Goal: Communication & Community: Answer question/provide support

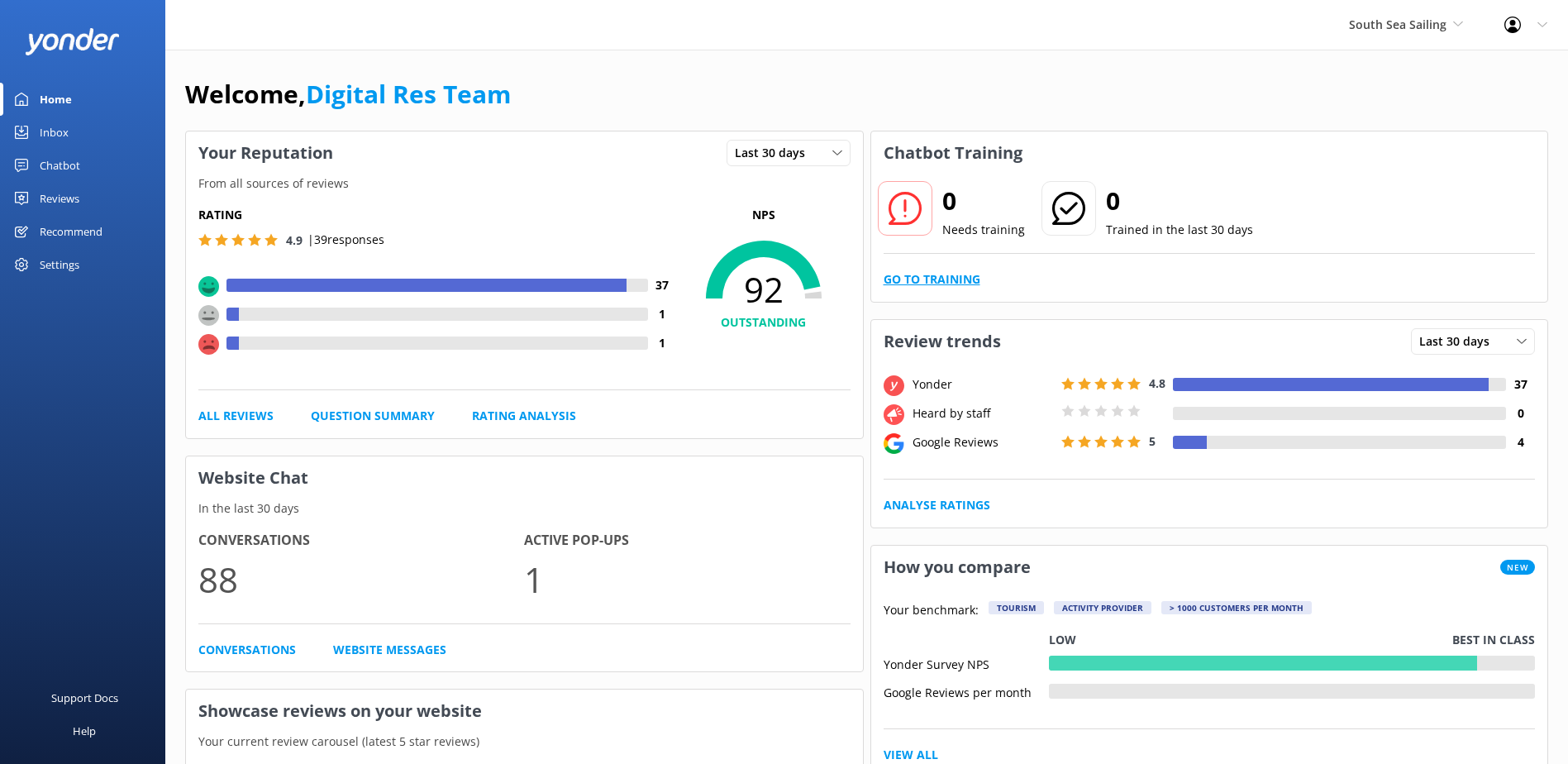
click at [935, 271] on link "Go to Training" at bounding box center [931, 279] width 97 height 18
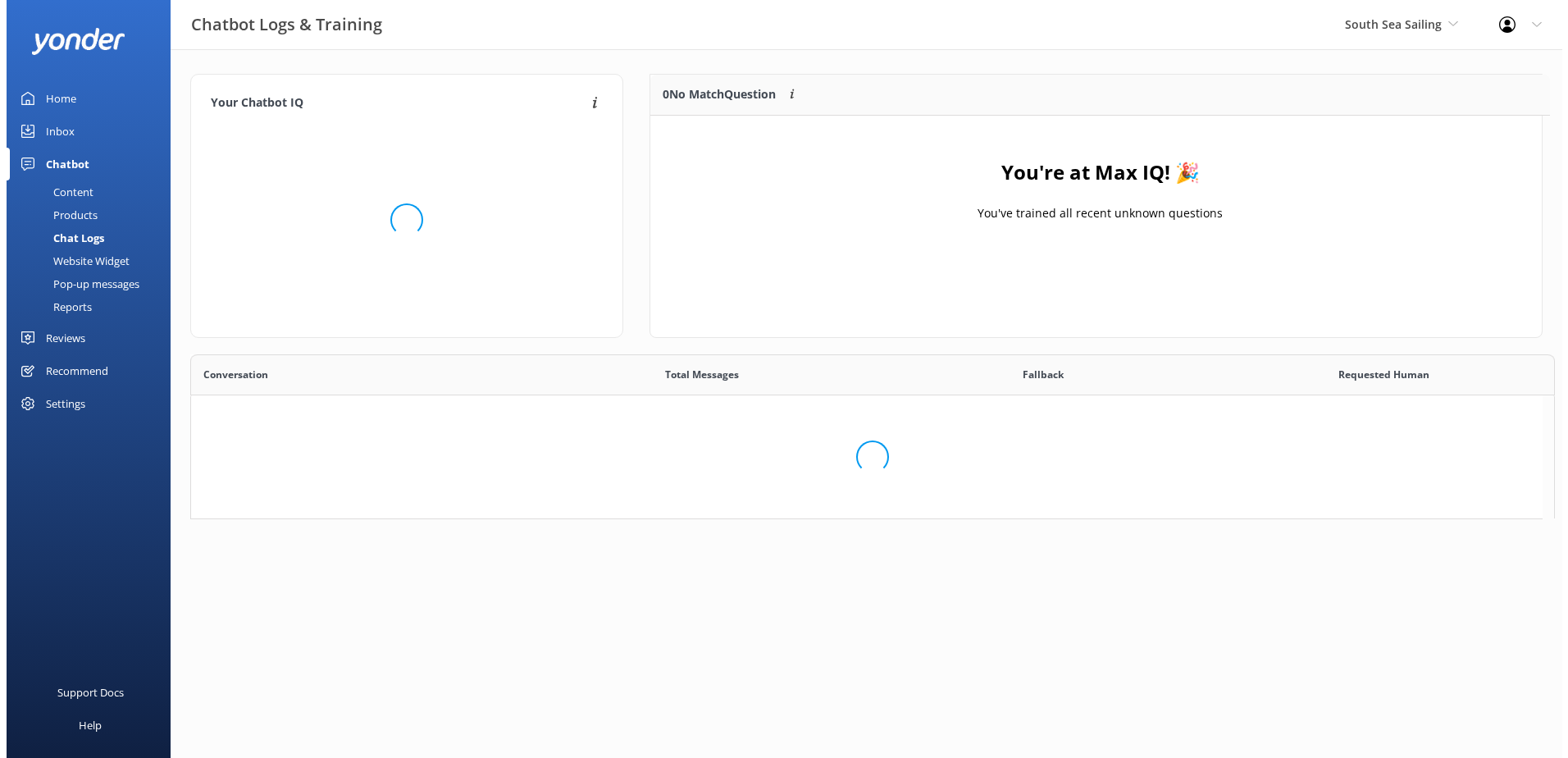
scroll to position [193, 878]
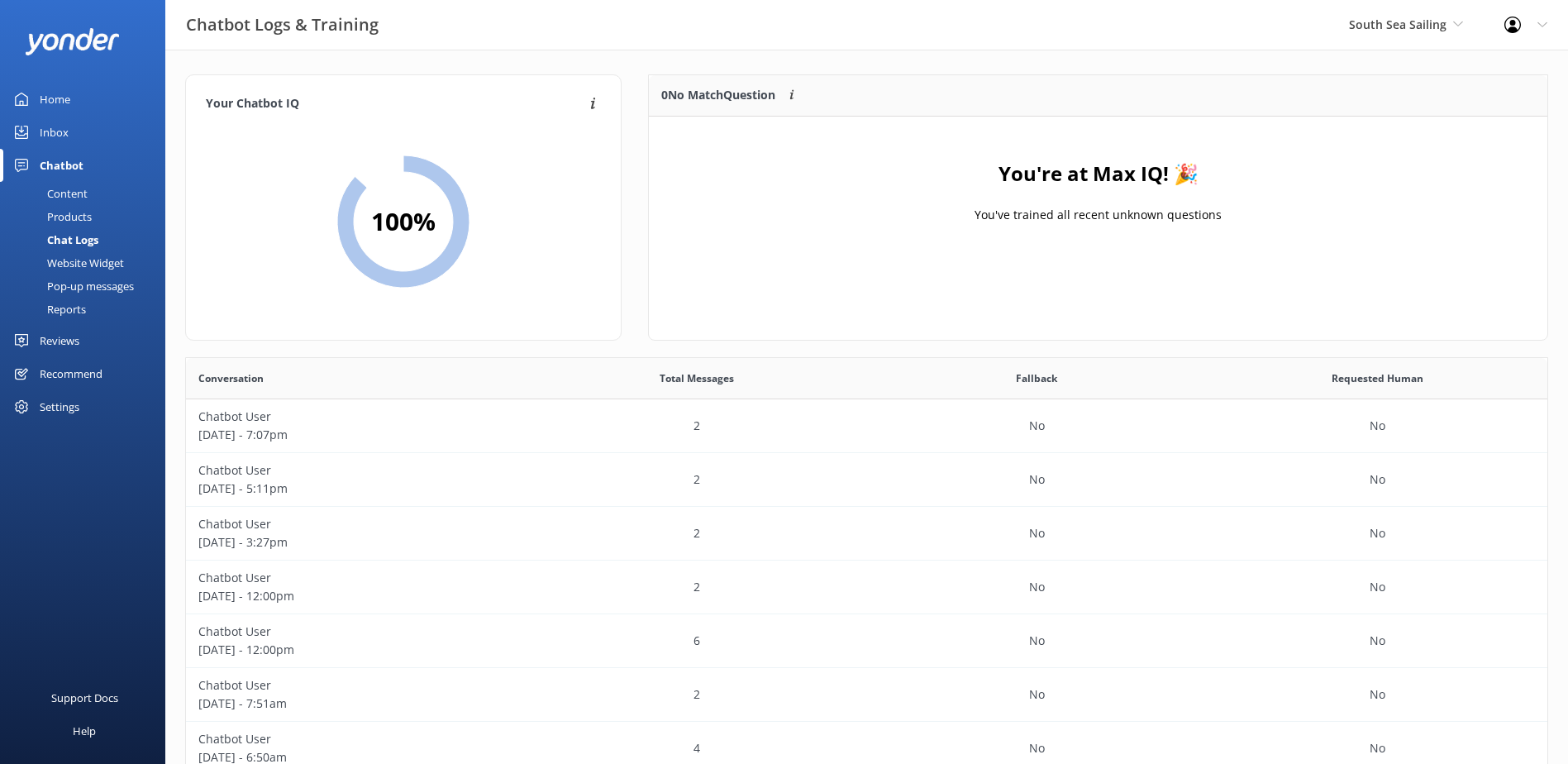
click at [57, 130] on div "Inbox" at bounding box center [54, 132] width 29 height 33
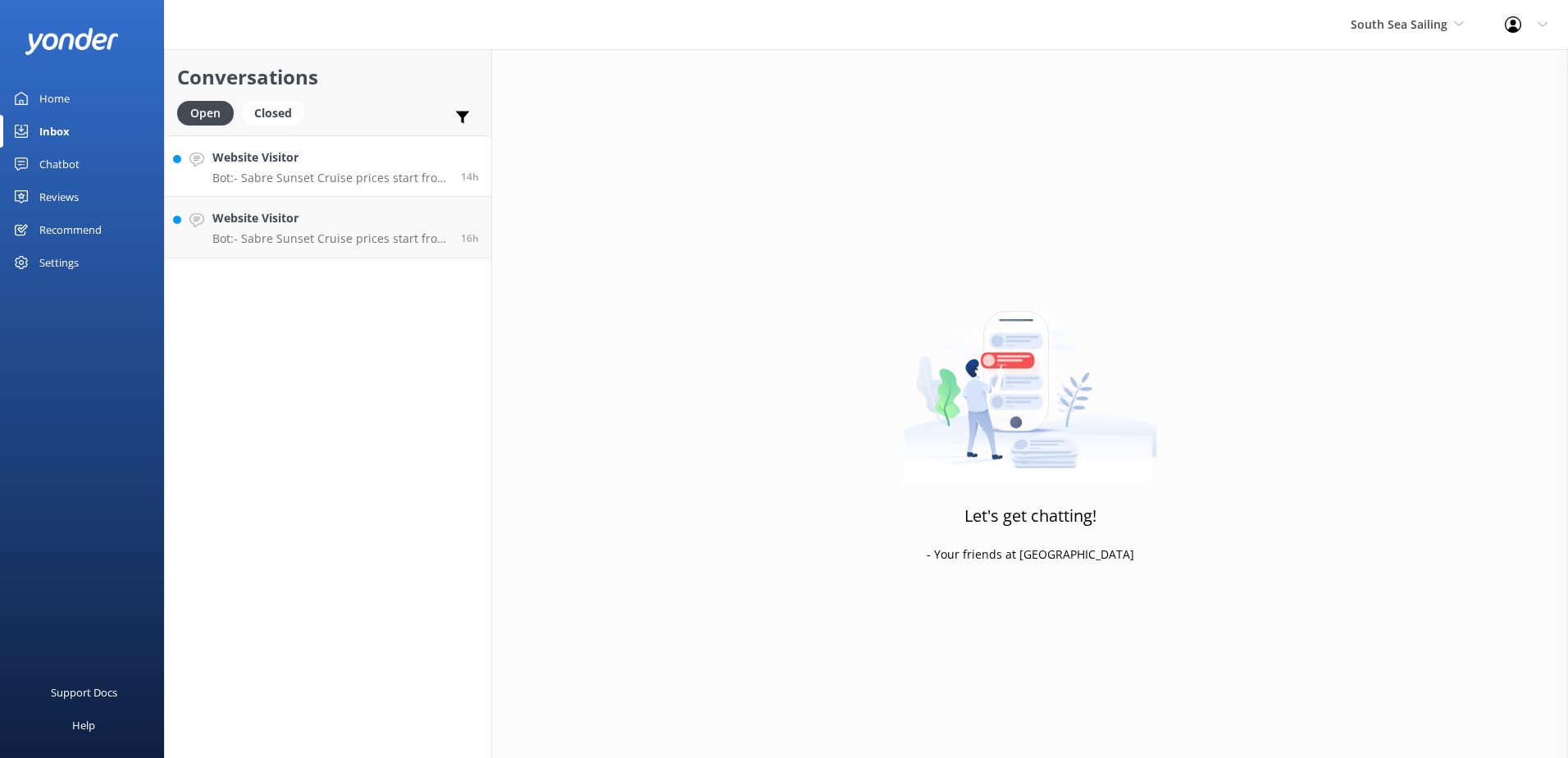
drag, startPoint x: 349, startPoint y: 156, endPoint x: 366, endPoint y: 165, distance: 19.2
click at [349, 155] on h4 "Website Visitor" at bounding box center [331, 157] width 236 height 18
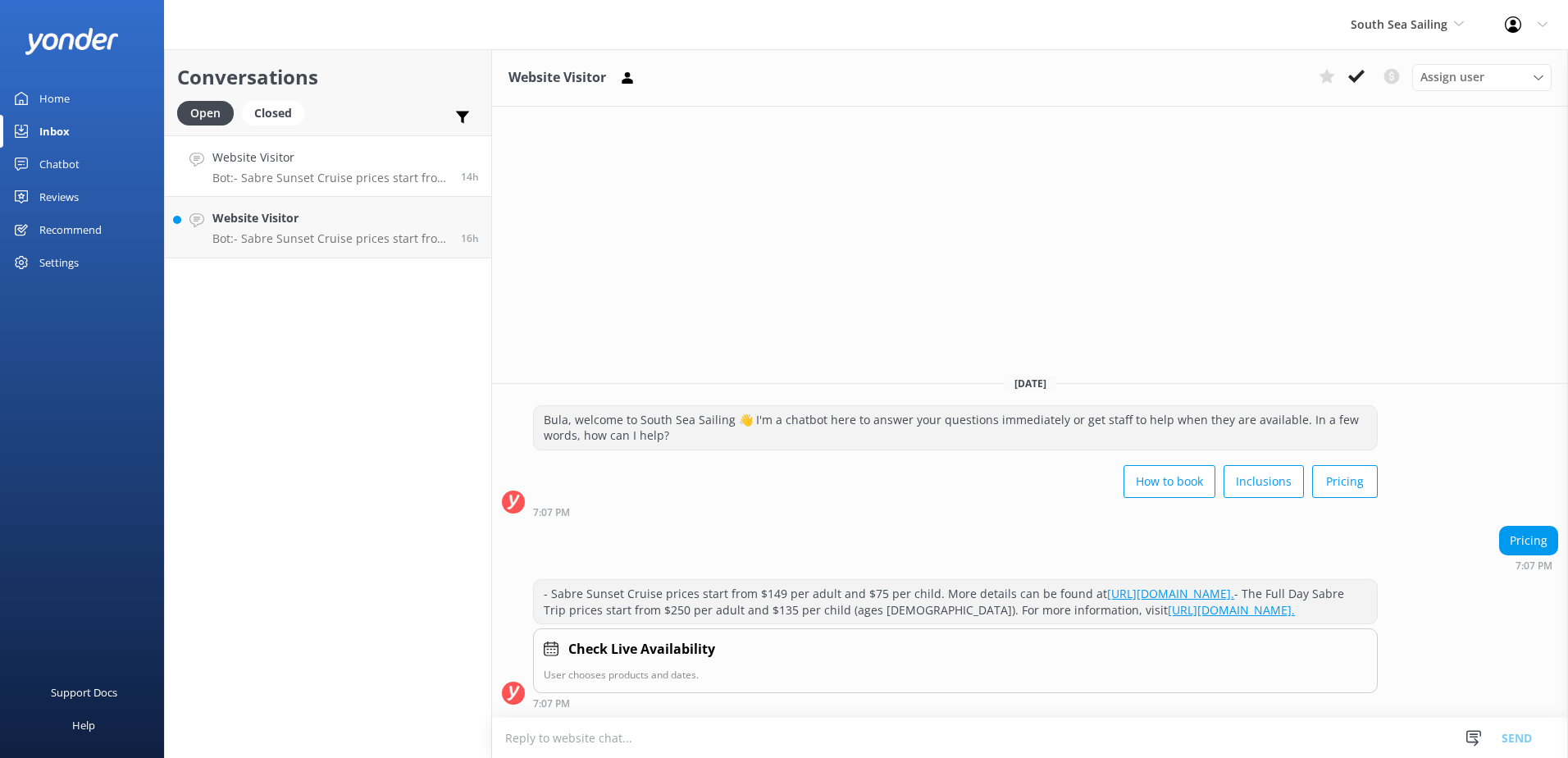
click at [630, 736] on textarea at bounding box center [1030, 737] width 1076 height 40
paste textarea "For our South Sea Sailing daytrip it is $255.00(FJD) per Adult and $133.00(FJD)…"
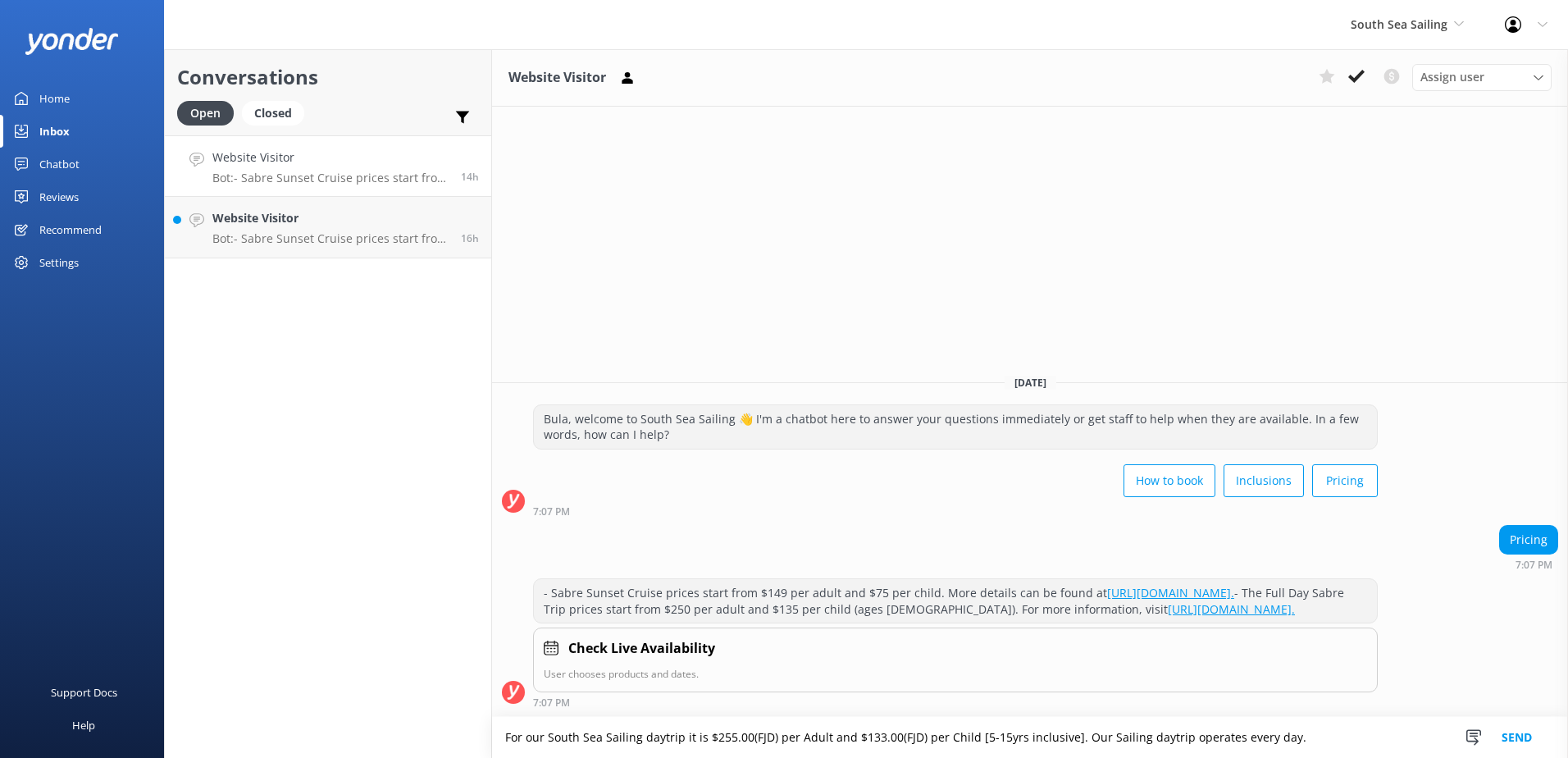
click at [1072, 736] on textarea "For our South Sea Sailing daytrip it is $255.00(FJD) per Adult and $133.00(FJD)…" at bounding box center [1030, 737] width 1076 height 41
type textarea "For our South Sea Sailing daytrip it is $255.00(FJD) per Adult and $133.00(FJD)…"
click at [1527, 737] on button "Send" at bounding box center [1516, 737] width 61 height 41
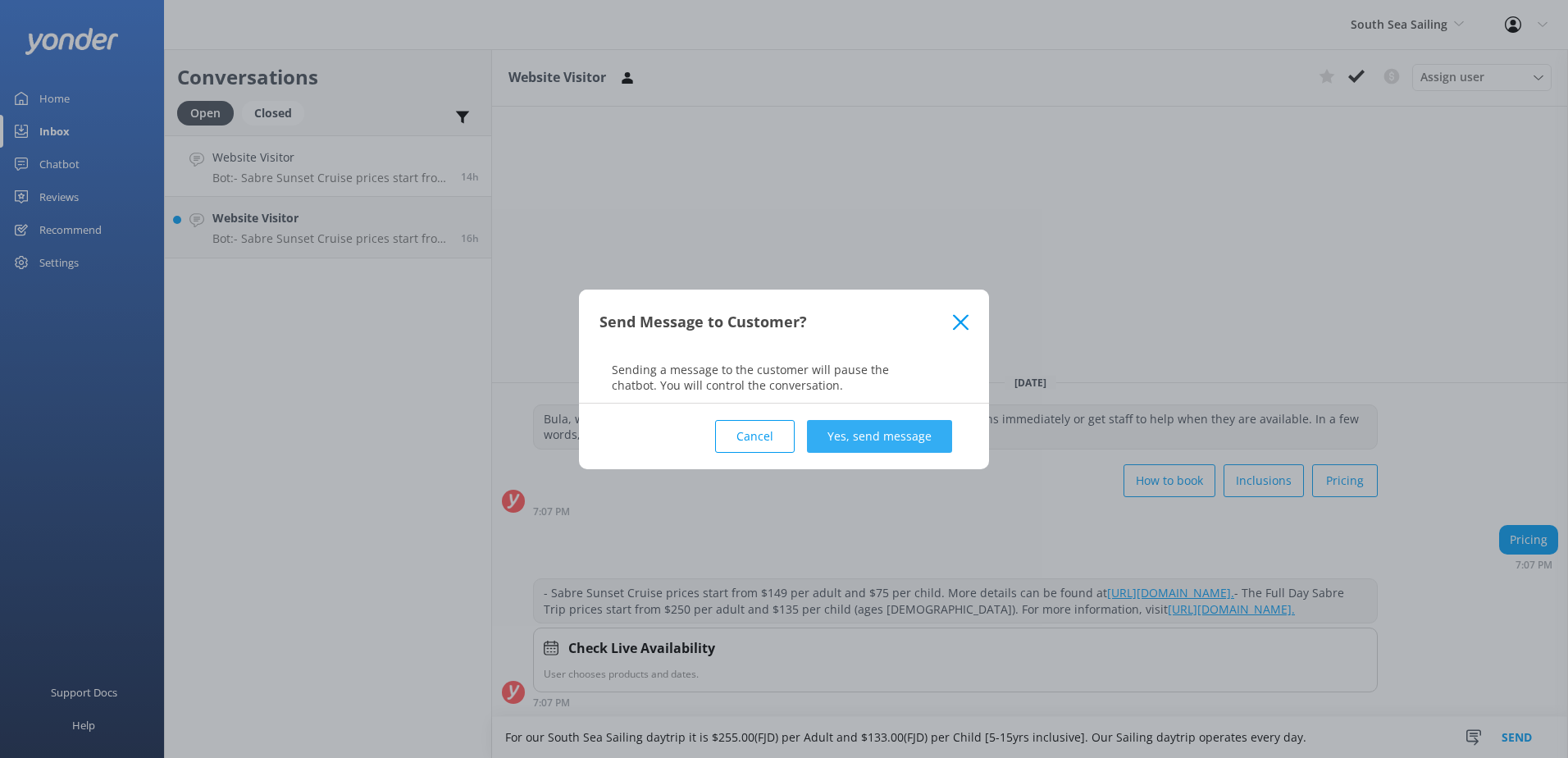
click at [899, 434] on button "Yes, send message" at bounding box center [879, 436] width 145 height 33
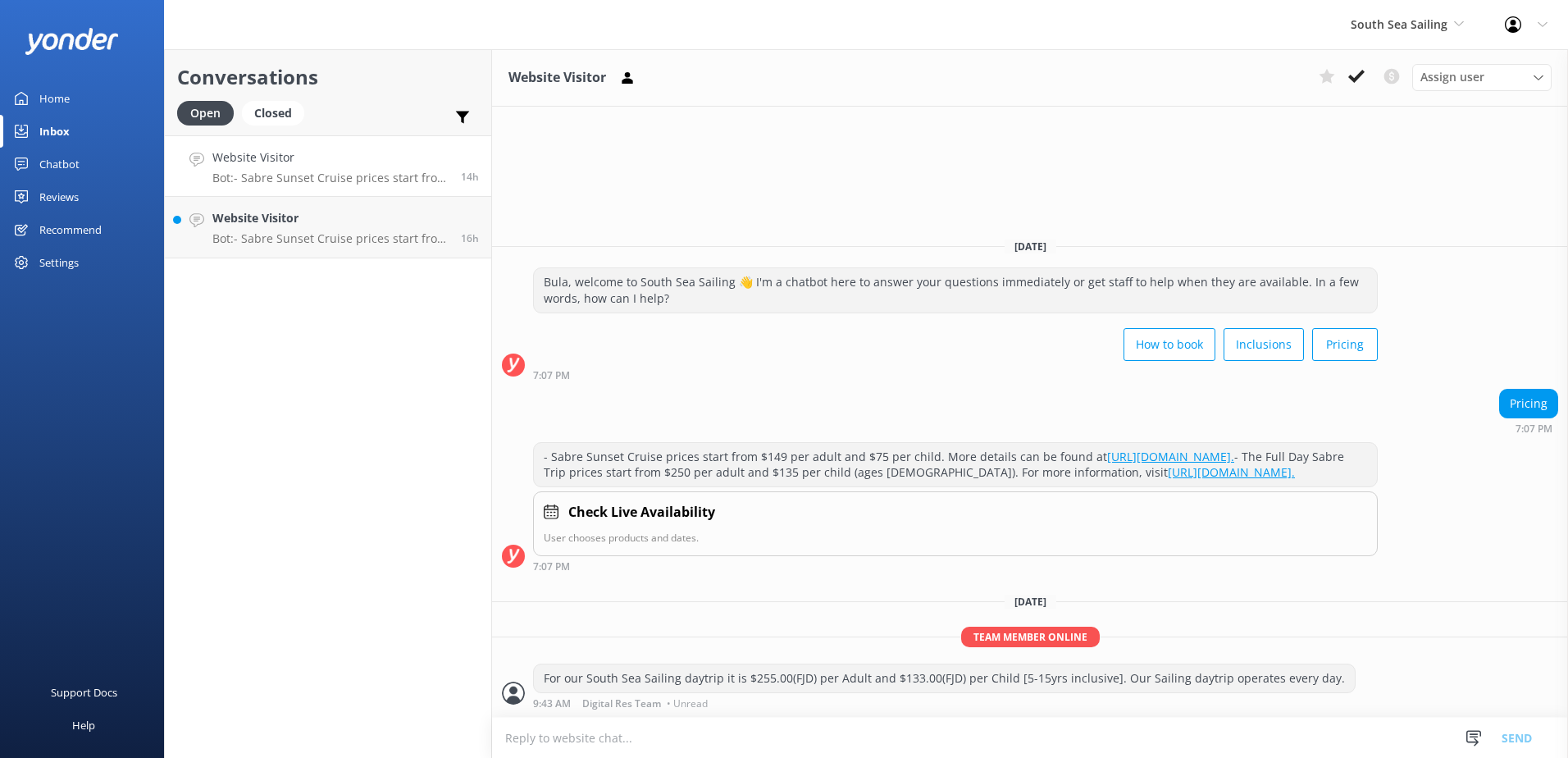
click at [536, 738] on textarea at bounding box center [1030, 737] width 1076 height 40
paste textarea "For our Sabre Sunset Cruise it is $147.00(FJD) per Adult and $74.00(FJD) per Ch…"
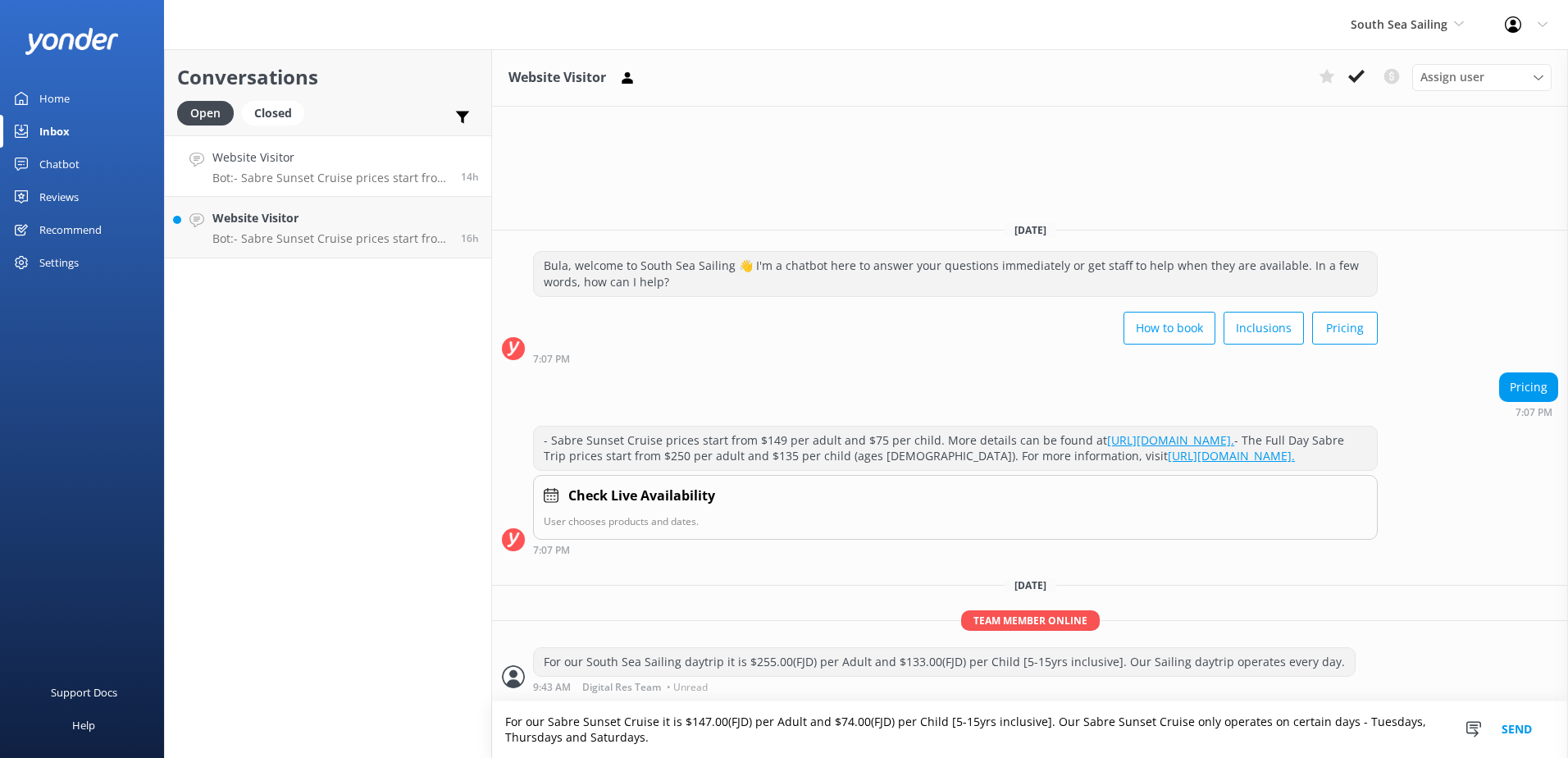
type textarea "For our Sabre Sunset Cruise it is $147.00(FJD) per Adult and $74.00(FJD) per Ch…"
drag, startPoint x: 1513, startPoint y: 728, endPoint x: 1497, endPoint y: 724, distance: 16.5
click at [1513, 727] on button "Send" at bounding box center [1516, 729] width 61 height 57
